Goal: Task Accomplishment & Management: Use online tool/utility

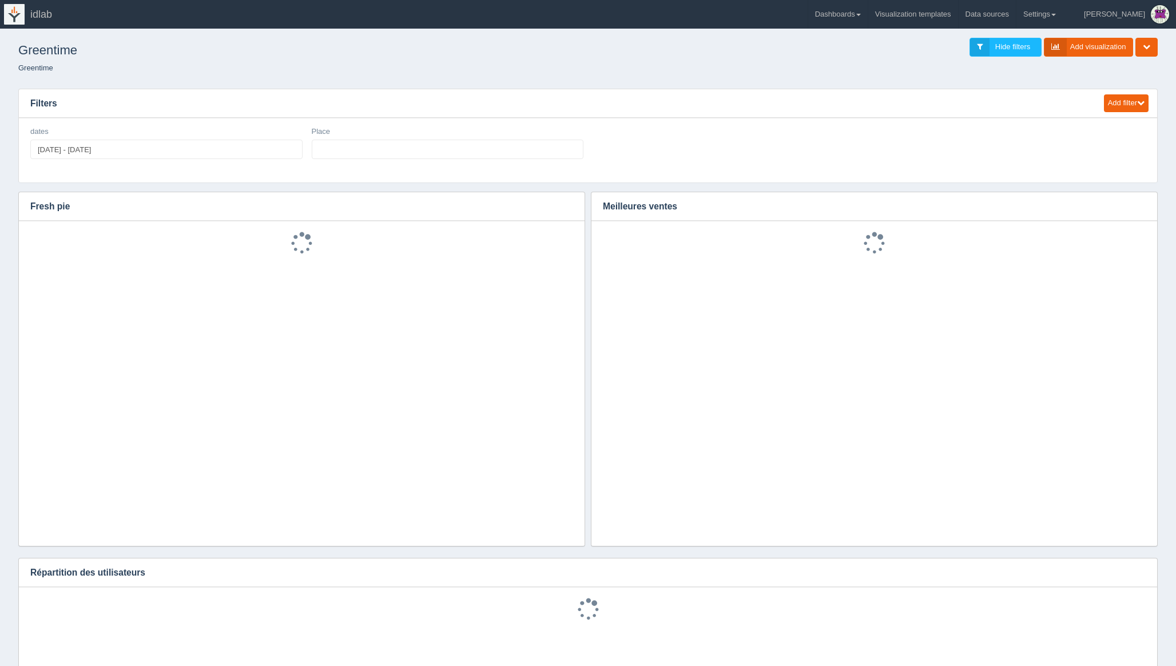
select select
click at [1062, 14] on link "Settings" at bounding box center [1039, 14] width 46 height 29
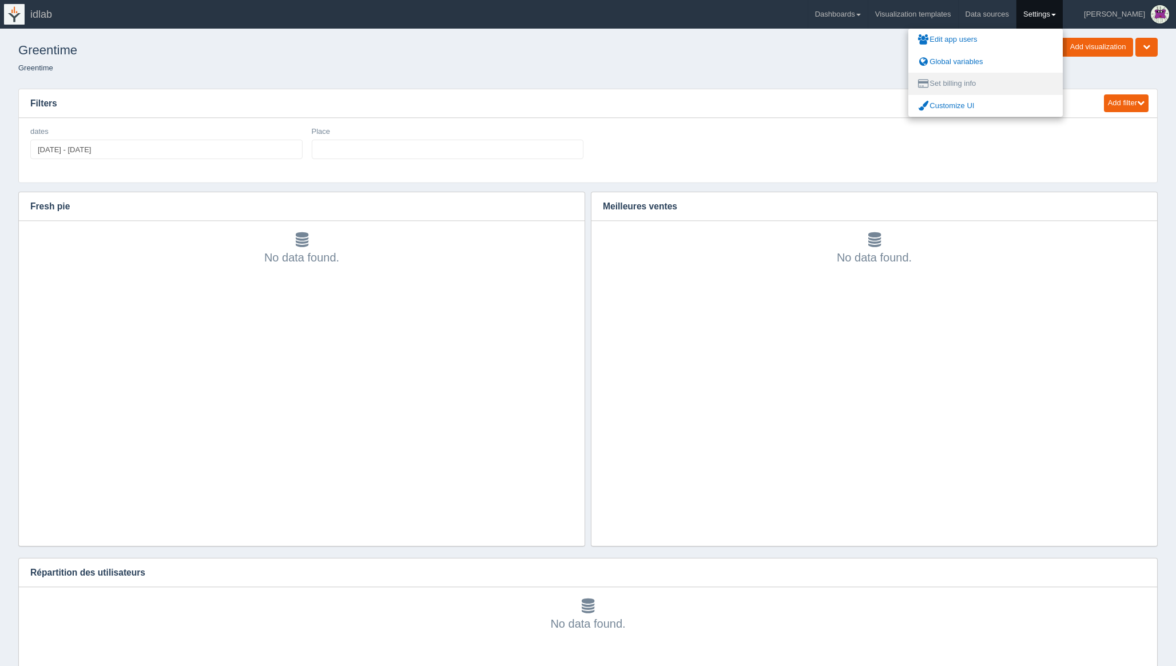
click at [994, 82] on link "Set billing info" at bounding box center [985, 84] width 154 height 22
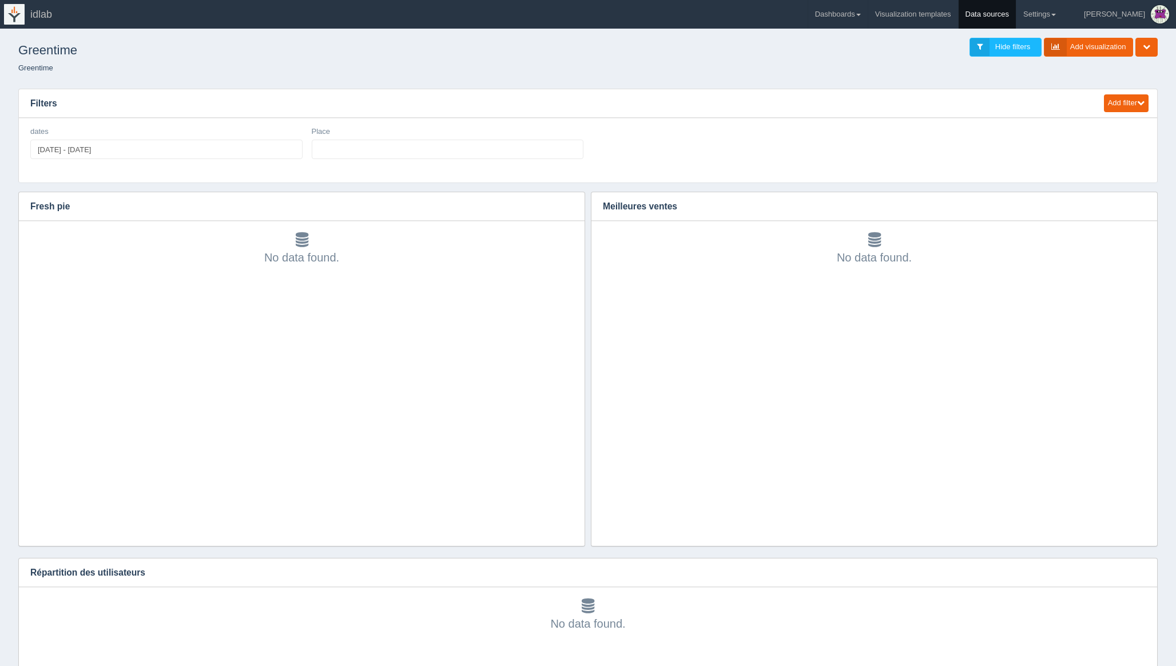
click at [1016, 17] on link "Data sources" at bounding box center [987, 14] width 58 height 29
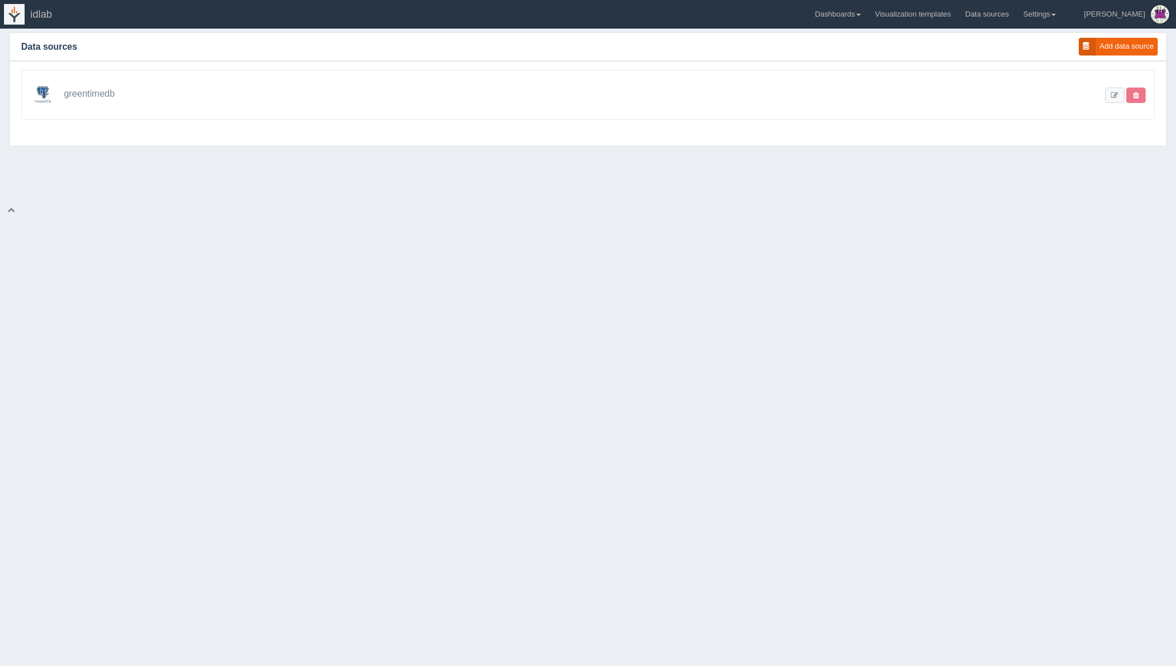
click at [93, 93] on span "greentimedb" at bounding box center [89, 94] width 51 height 10
click at [1113, 91] on link at bounding box center [1114, 94] width 19 height 15
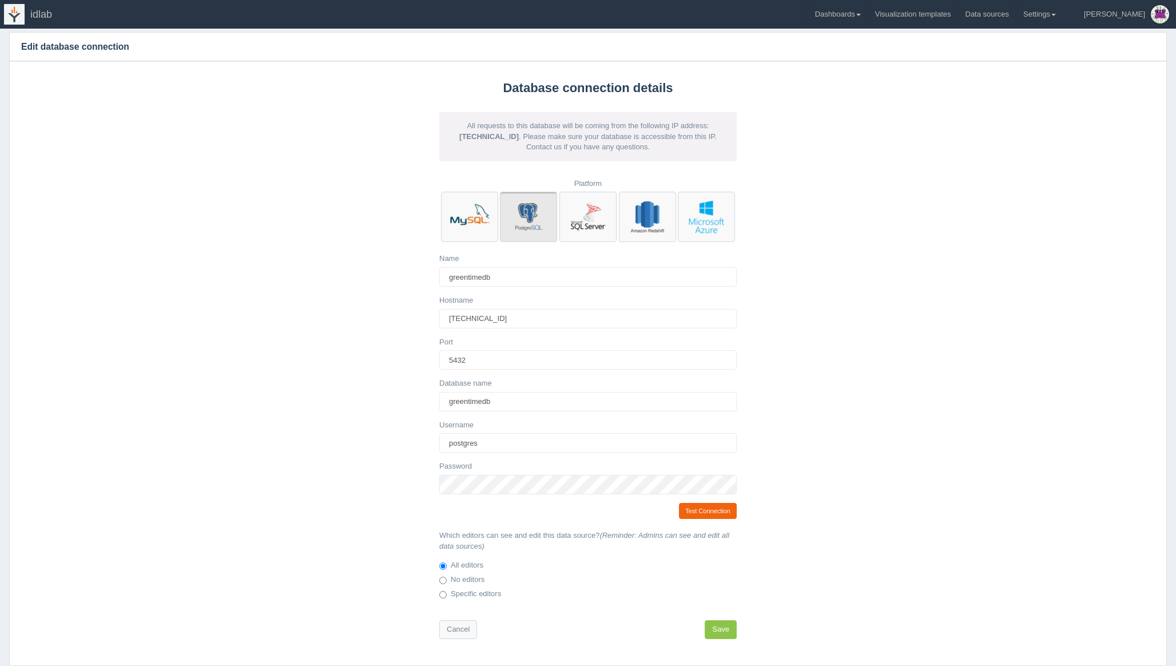
click at [41, 15] on span "idlab" at bounding box center [41, 14] width 22 height 11
click at [9, 18] on img at bounding box center [14, 14] width 21 height 21
click at [867, 17] on link "Dashboards" at bounding box center [837, 14] width 59 height 29
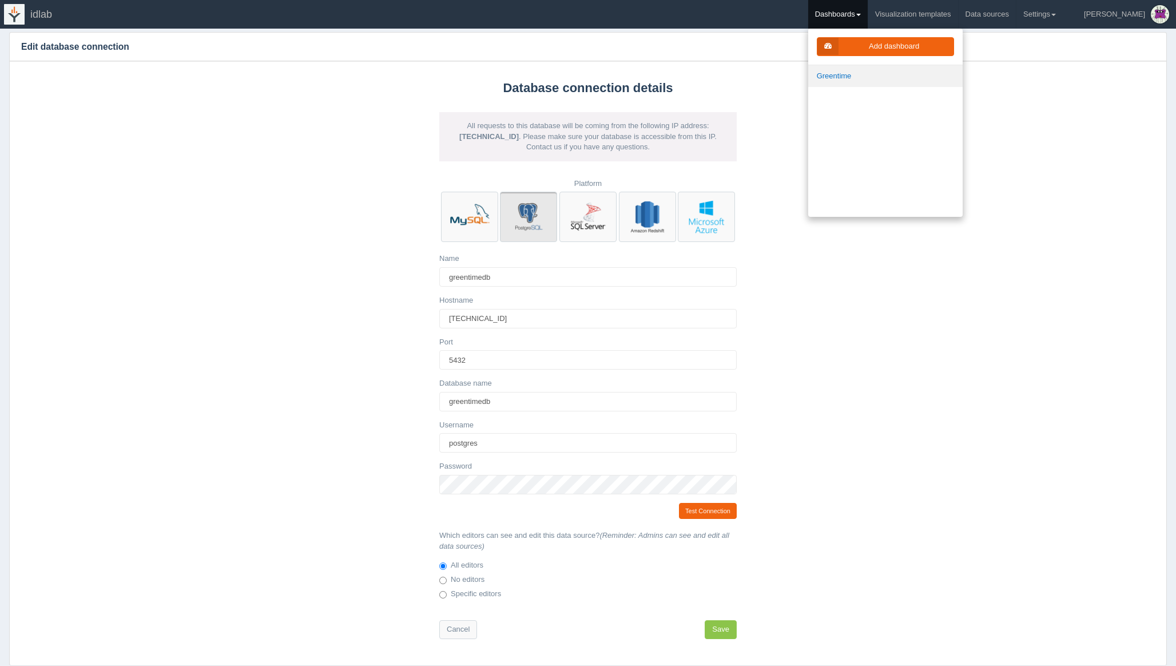
click at [864, 75] on link "Greentime" at bounding box center [885, 76] width 154 height 22
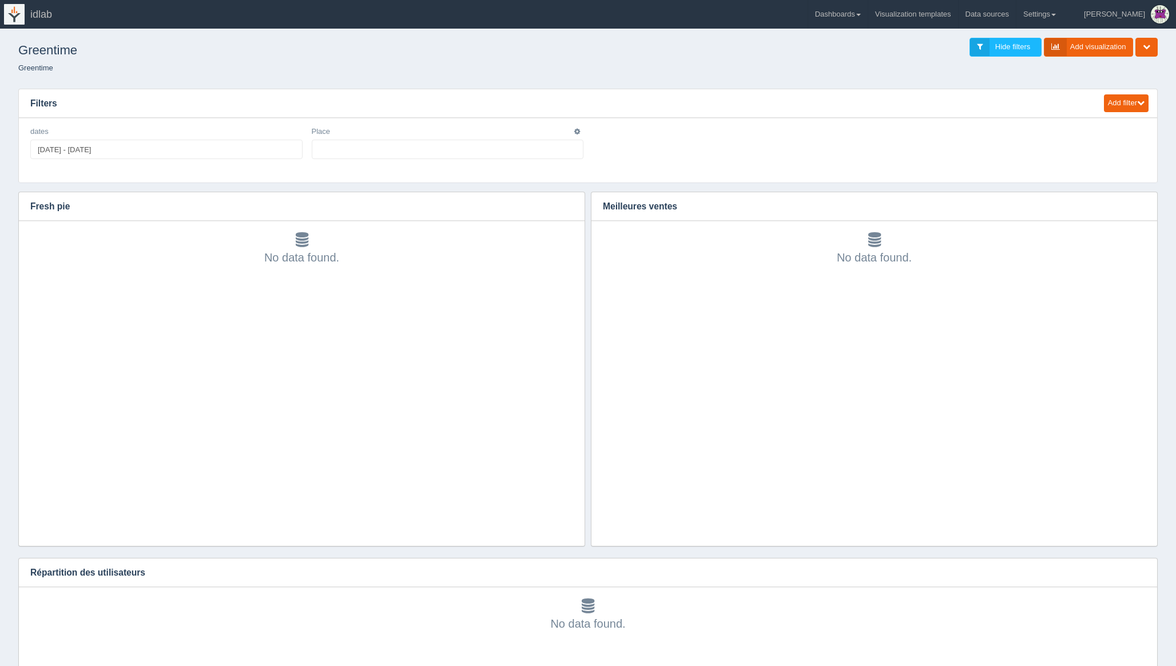
click at [342, 148] on ul at bounding box center [448, 149] width 272 height 19
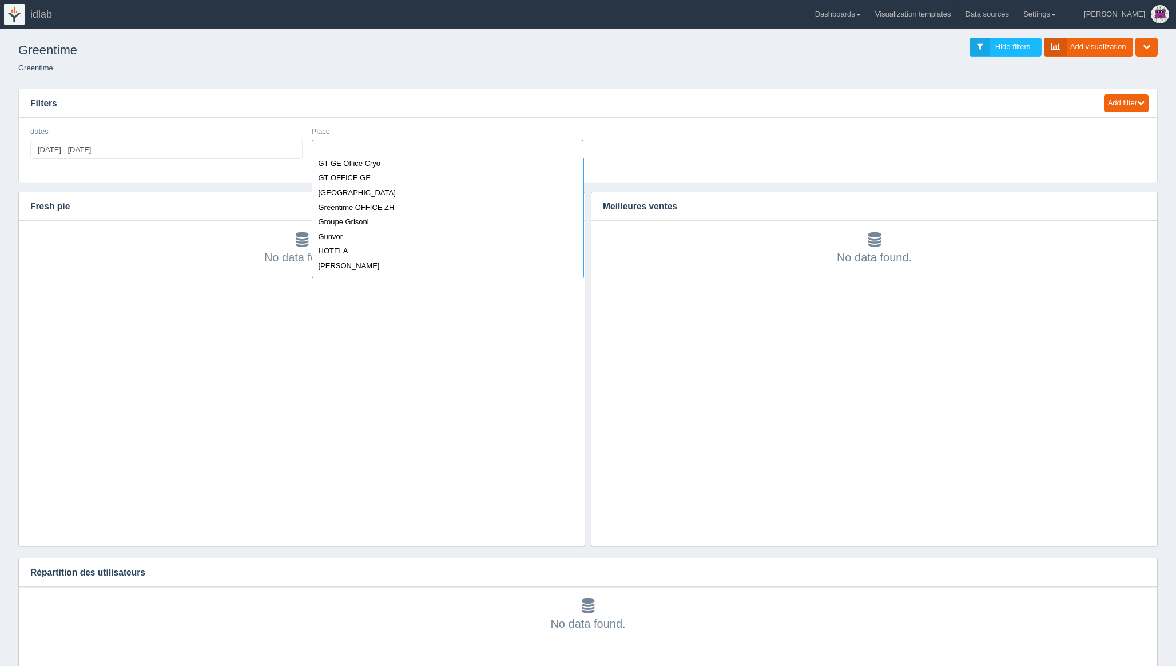
scroll to position [563, 0]
select select "[GEOGRAPHIC_DATA]"
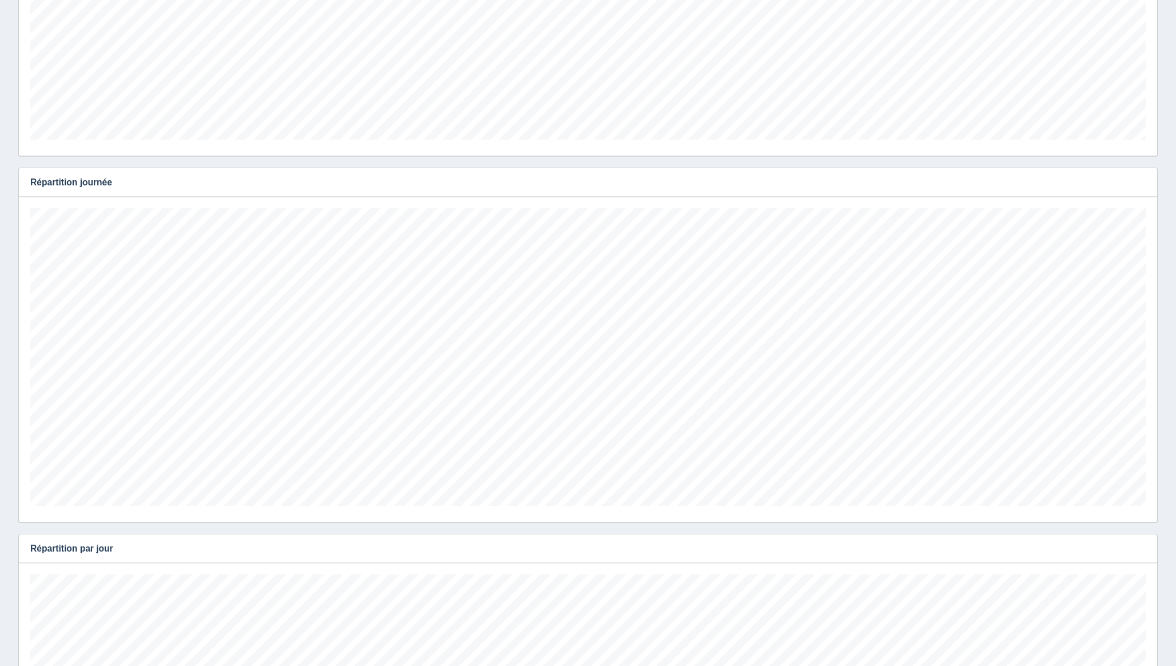
scroll to position [54, 0]
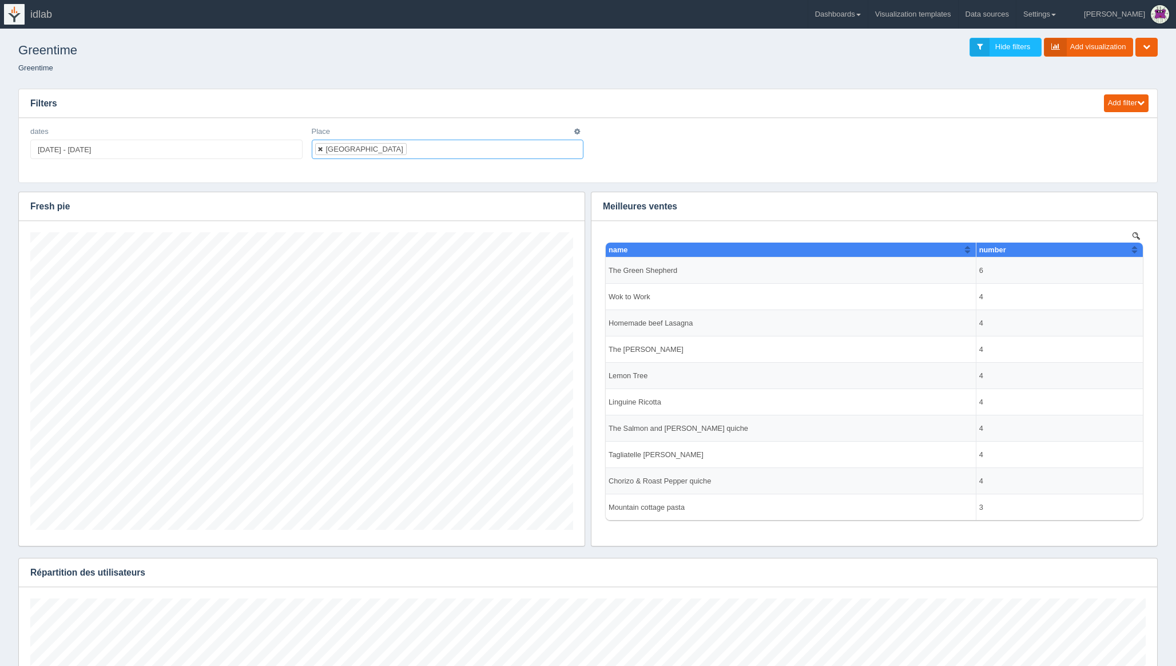
click at [320, 148] on link at bounding box center [320, 148] width 7 height 7
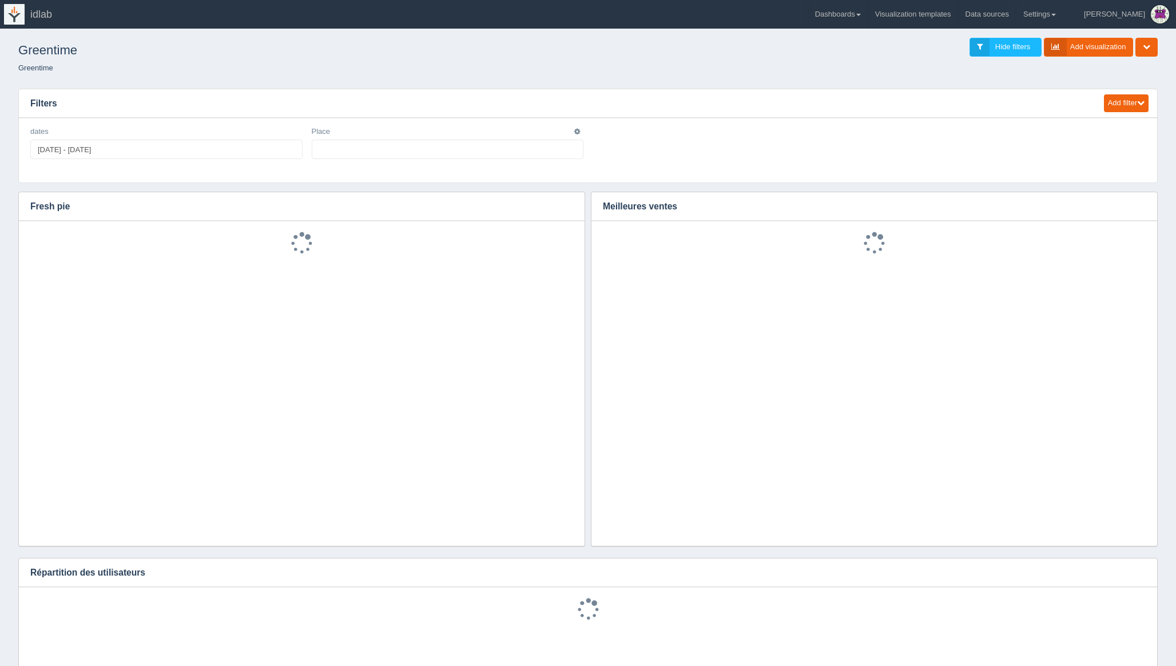
click at [420, 147] on ul at bounding box center [448, 149] width 272 height 19
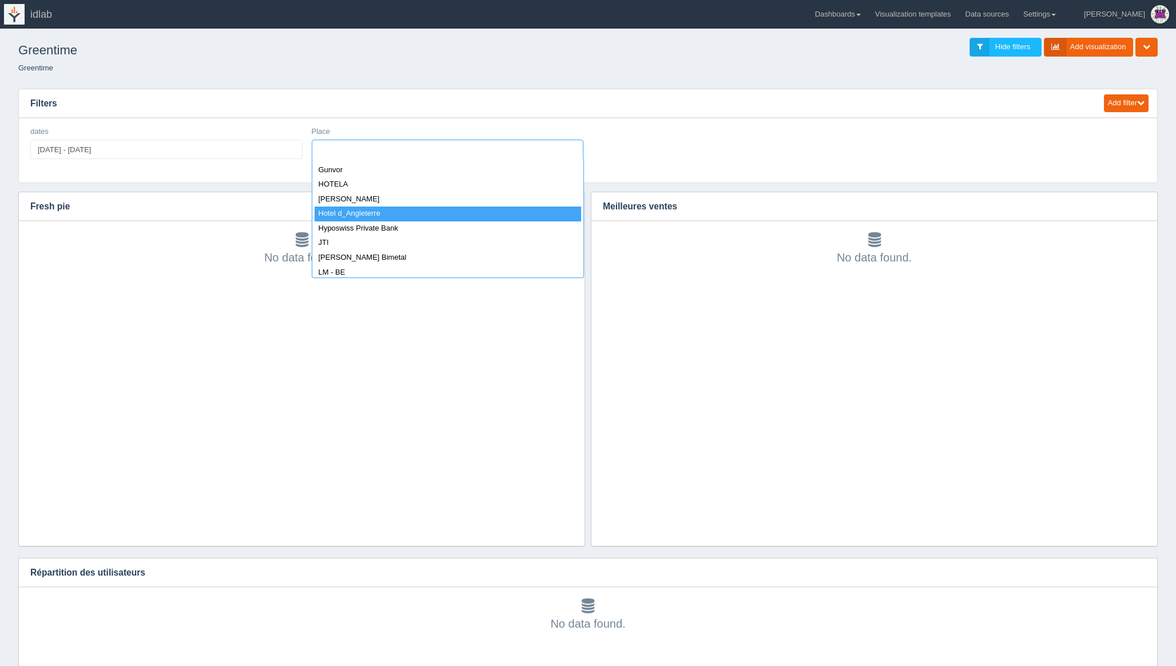
select select "Hotel d_Angleterre"
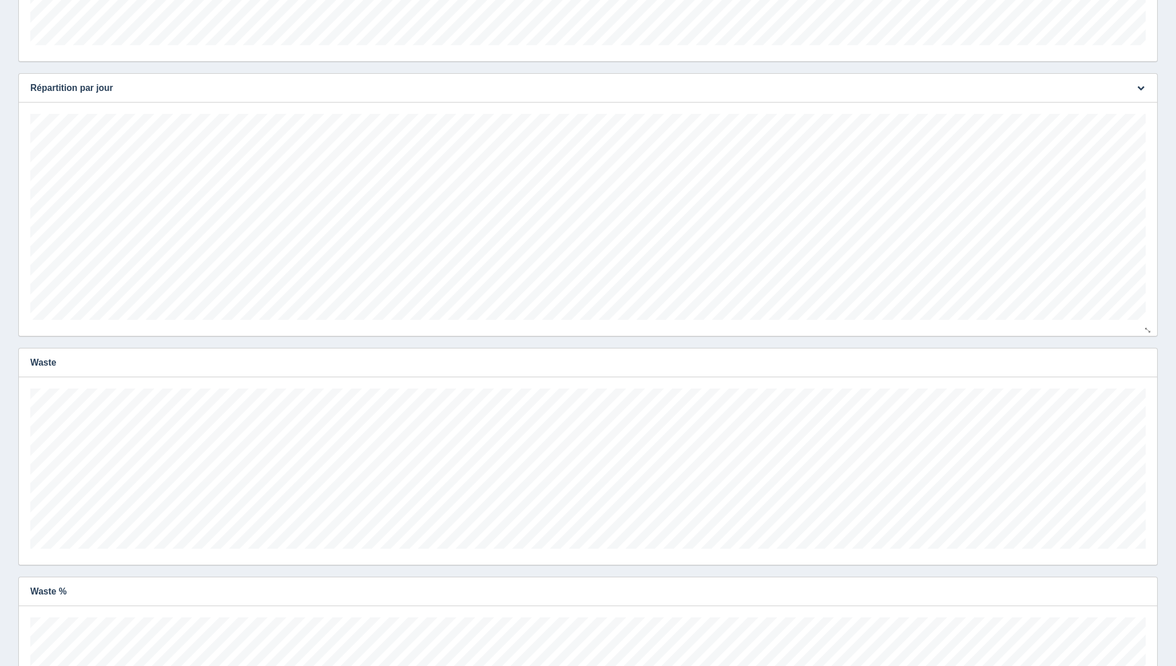
scroll to position [1455, 0]
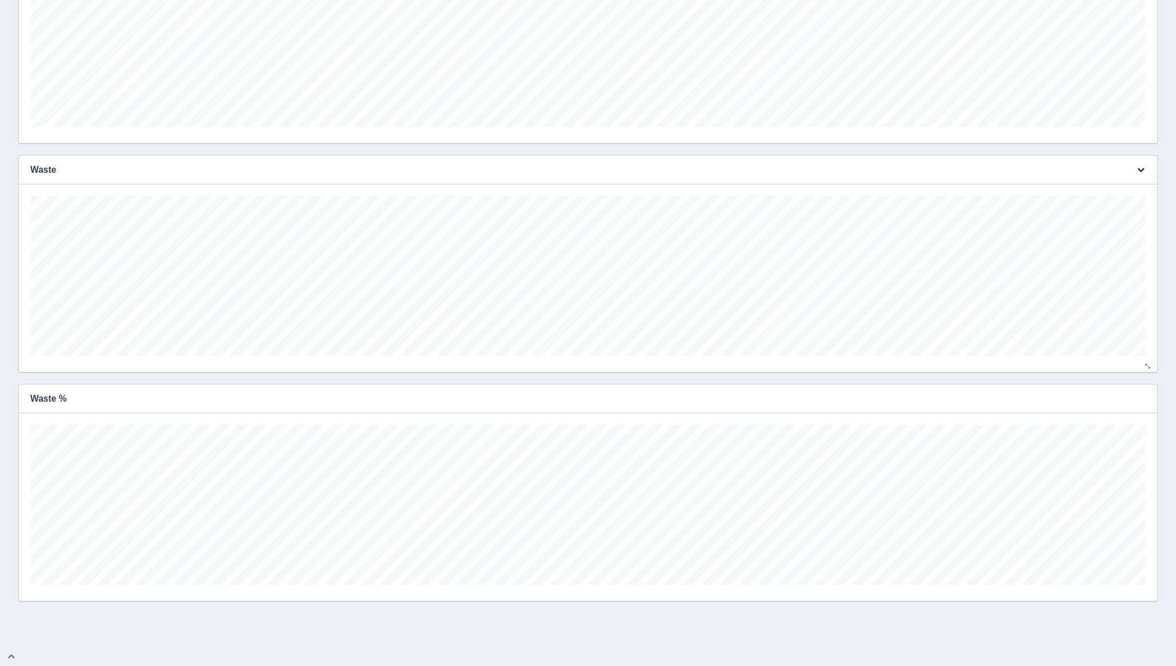
click at [1141, 168] on icon "button" at bounding box center [1140, 169] width 7 height 7
click at [1107, 186] on link "Edit chart" at bounding box center [1102, 186] width 91 height 17
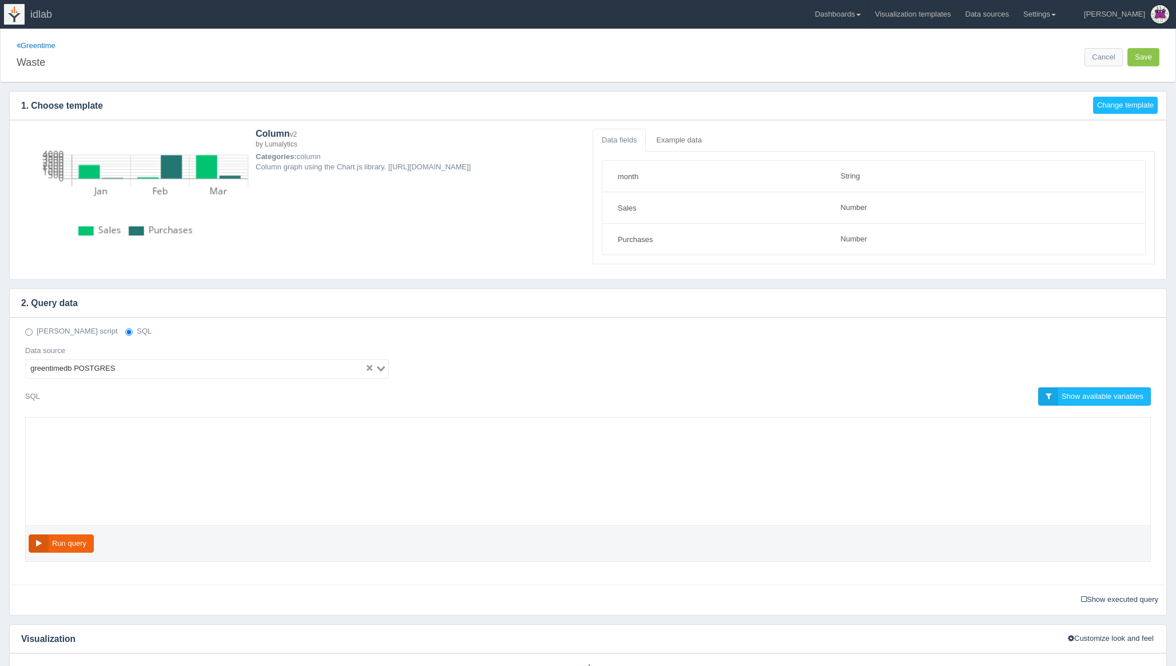
select select "string"
select select "number"
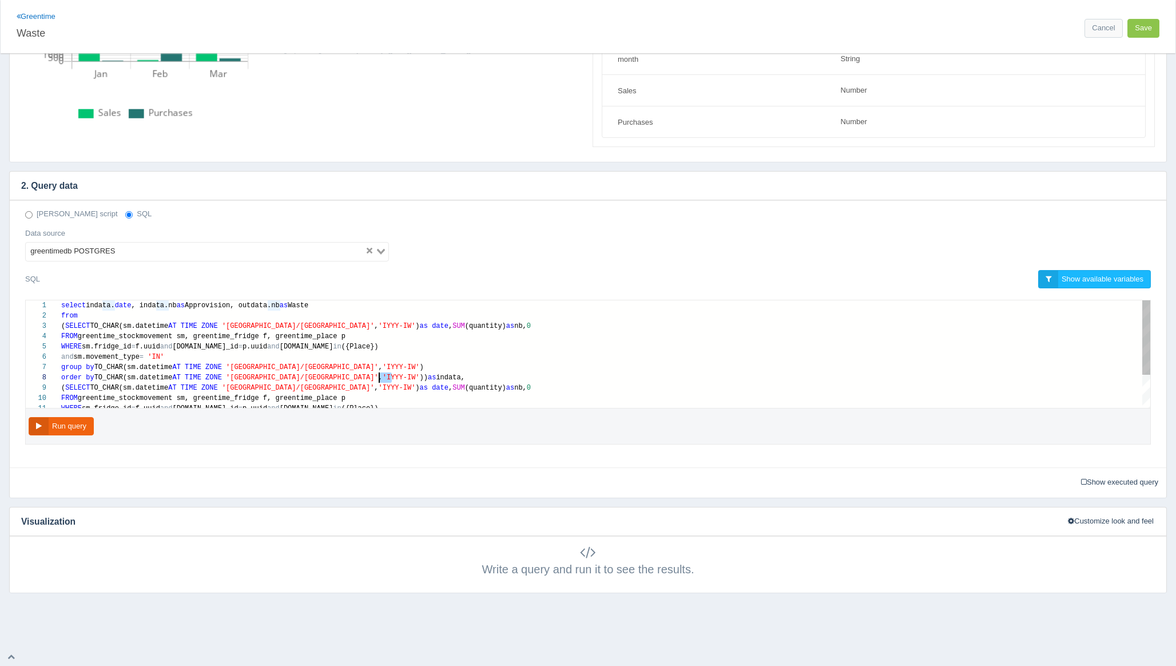
scroll to position [72, 281]
drag, startPoint x: 390, startPoint y: 377, endPoint x: 341, endPoint y: 373, distance: 48.8
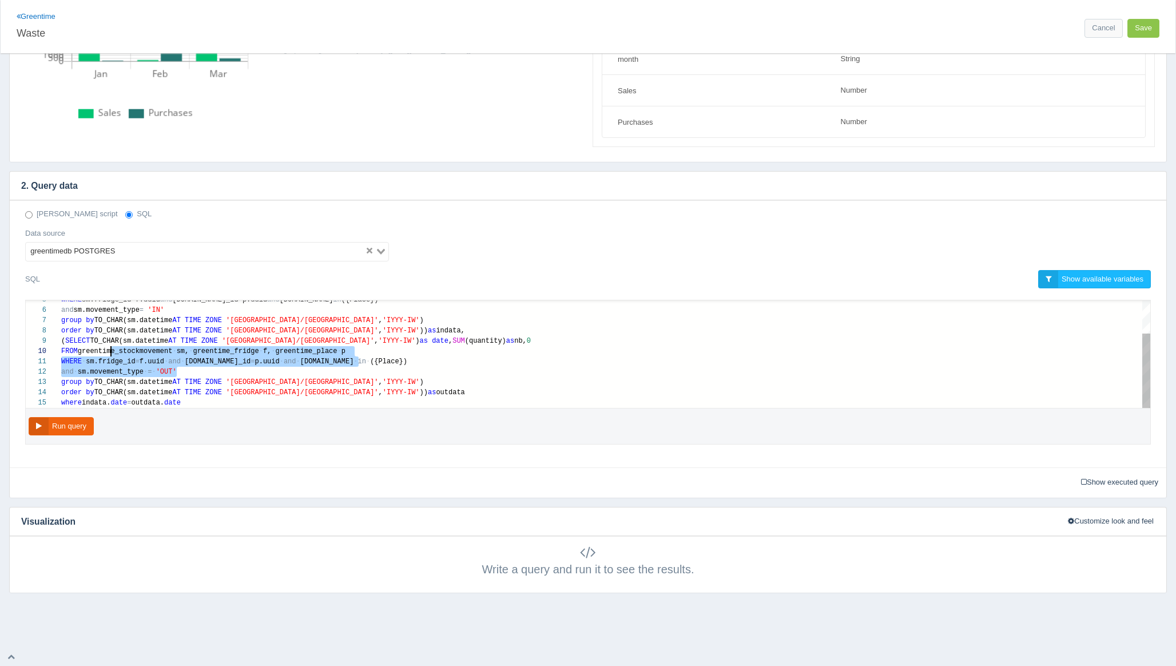
scroll to position [72, 50]
drag, startPoint x: 178, startPoint y: 369, endPoint x: 110, endPoint y: 352, distance: 70.9
type textarea "WHERE sm.fridge_id=f.uuid and [DOMAIN_NAME]_id=[DOMAIN_NAME] and [DOMAIN_NAME] …"
